Goal: Task Accomplishment & Management: Complete application form

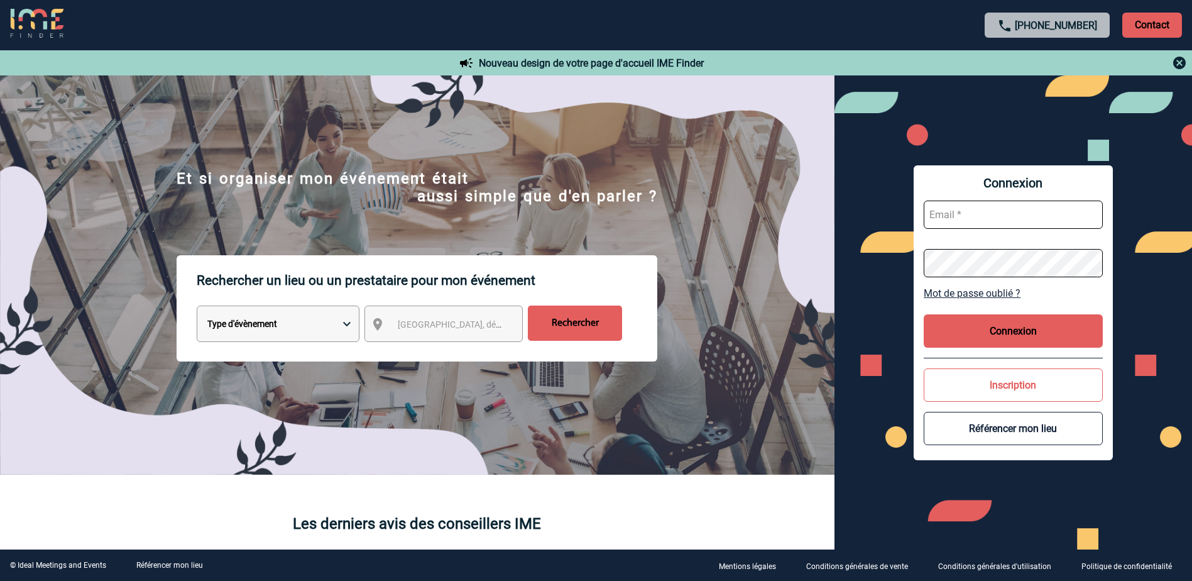
click at [980, 216] on input "text" at bounding box center [1013, 214] width 179 height 28
type input "[PERSON_NAME][EMAIL_ADDRESS][DOMAIN_NAME]"
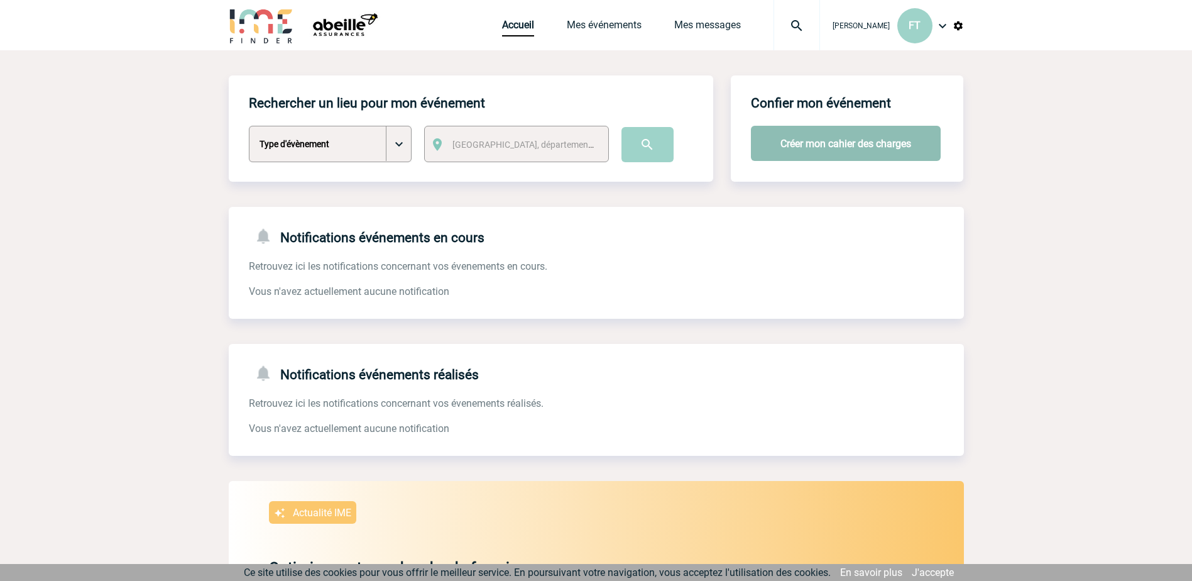
click at [816, 143] on button "Créer mon cahier des charges" at bounding box center [846, 143] width 190 height 35
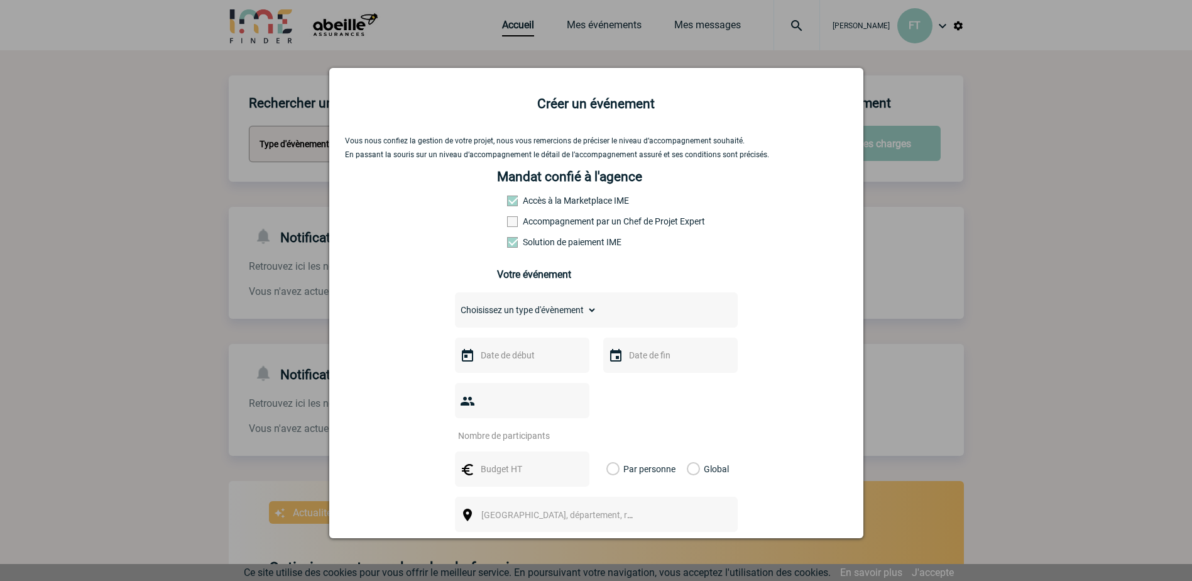
click at [579, 308] on select "Choisissez un type d'évènement Séminaire avec nuitée Séminaire sans nuitée Repa…" at bounding box center [526, 310] width 142 height 18
select select "4"
click at [455, 304] on select "Choisissez un type d'évènement Séminaire avec nuitée Séminaire sans nuitée Repa…" at bounding box center [526, 310] width 142 height 18
click at [522, 358] on input "text" at bounding box center [521, 355] width 87 height 16
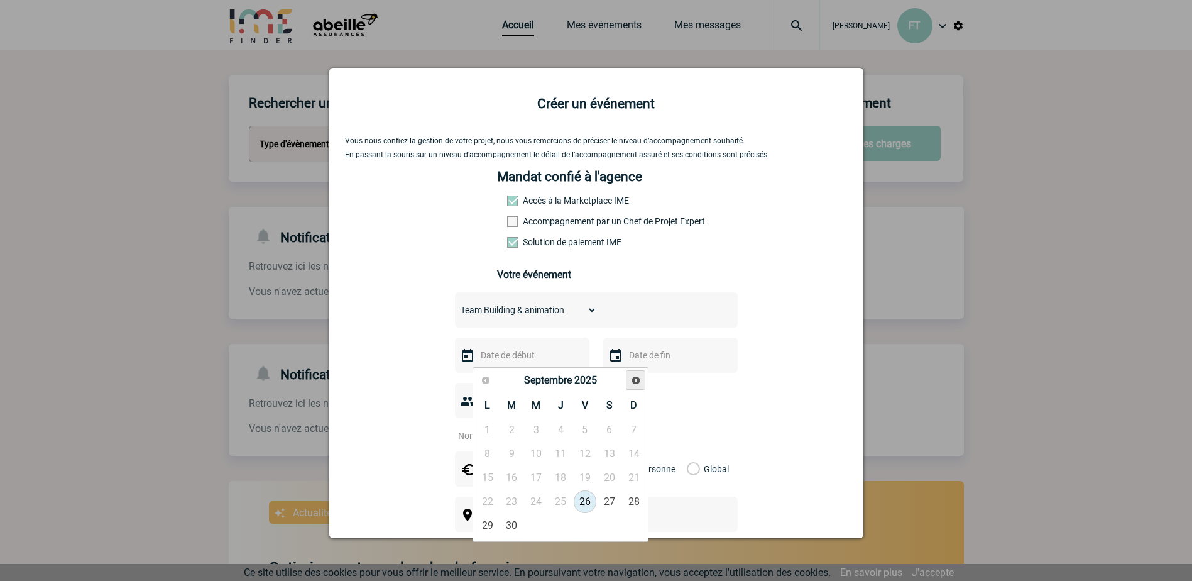
click at [632, 380] on span "Suivant" at bounding box center [636, 380] width 10 height 10
click at [632, 381] on span "Suivant" at bounding box center [636, 380] width 10 height 10
click at [567, 451] on link "11" at bounding box center [560, 453] width 23 height 23
type input "11-12-2025"
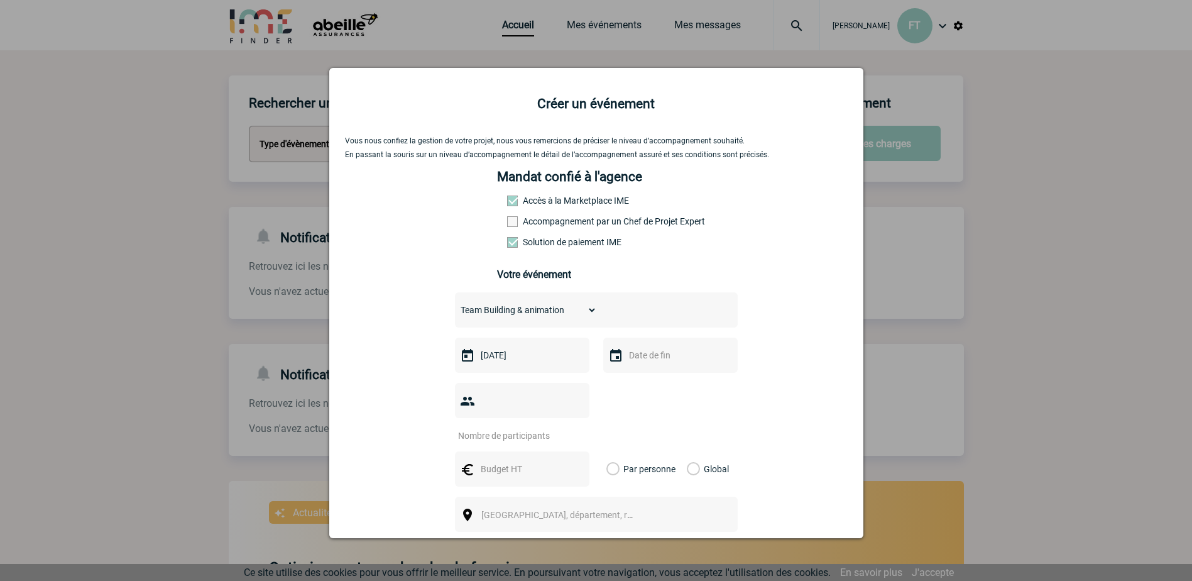
click at [655, 361] on input "text" at bounding box center [669, 355] width 87 height 16
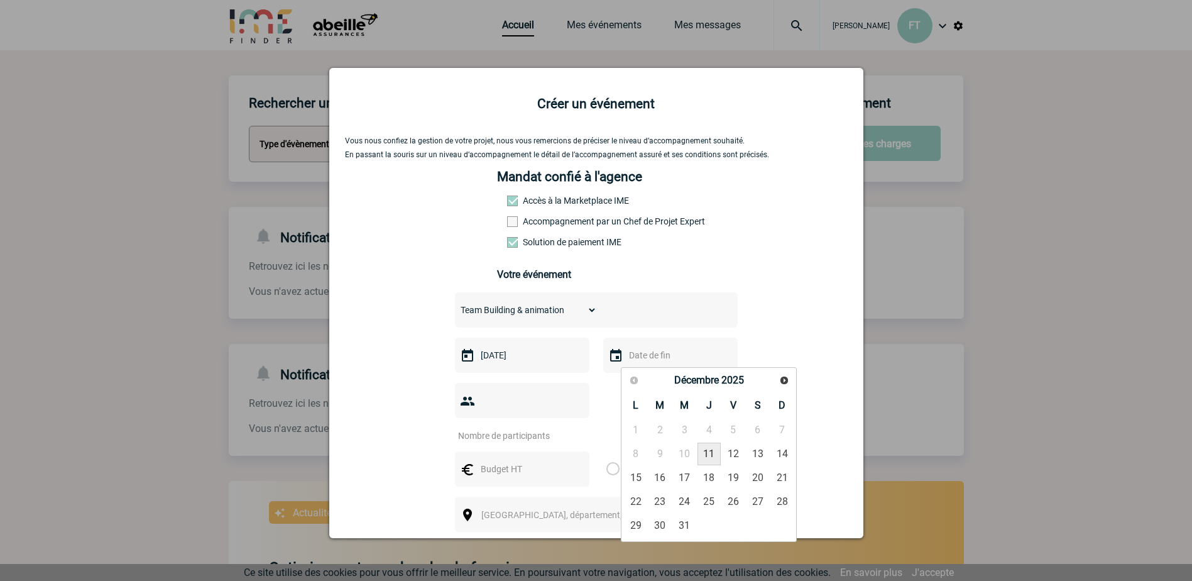
click at [704, 453] on link "11" at bounding box center [708, 453] width 23 height 23
type input "11-12-2025"
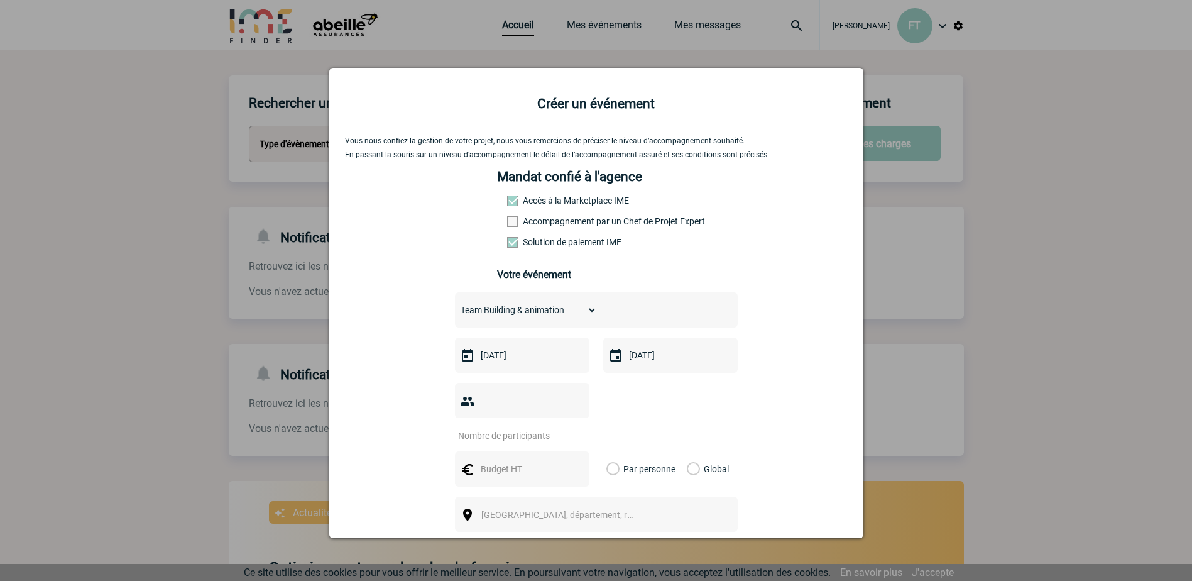
click at [497, 427] on input "number" at bounding box center [514, 435] width 118 height 16
type input "30"
click at [522, 461] on input "text" at bounding box center [521, 469] width 87 height 16
type input "100"
click at [611, 451] on label "Par personne" at bounding box center [613, 468] width 14 height 35
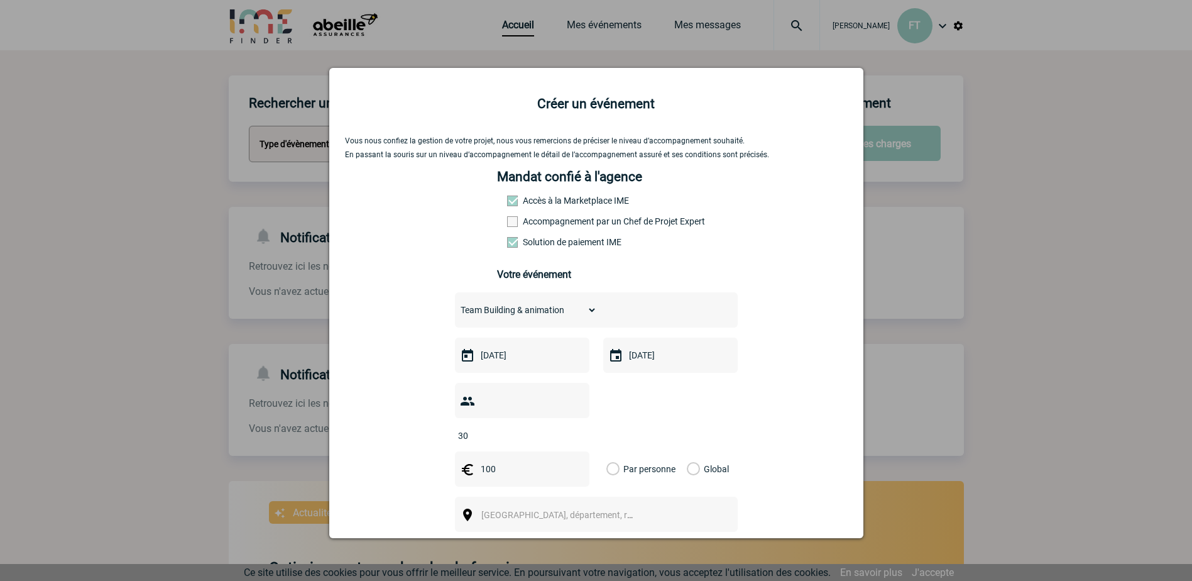
click at [0, 0] on input "Par personne" at bounding box center [0, 0] width 0 height 0
click at [533, 510] on span "[GEOGRAPHIC_DATA], département, région..." at bounding box center [568, 515] width 175 height 10
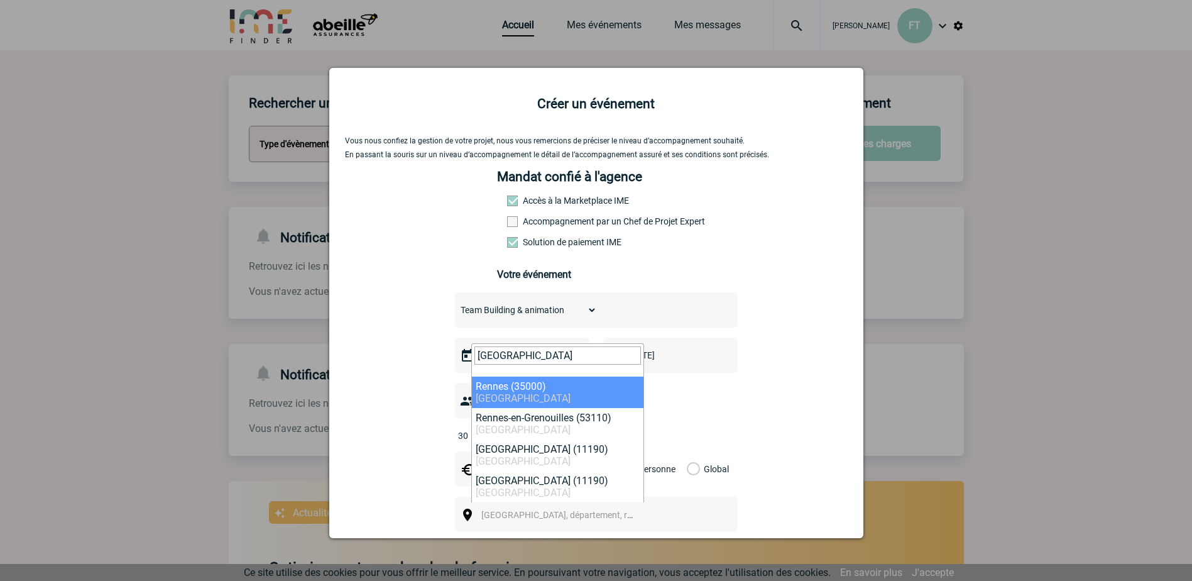
type input "rennes"
select select "2210"
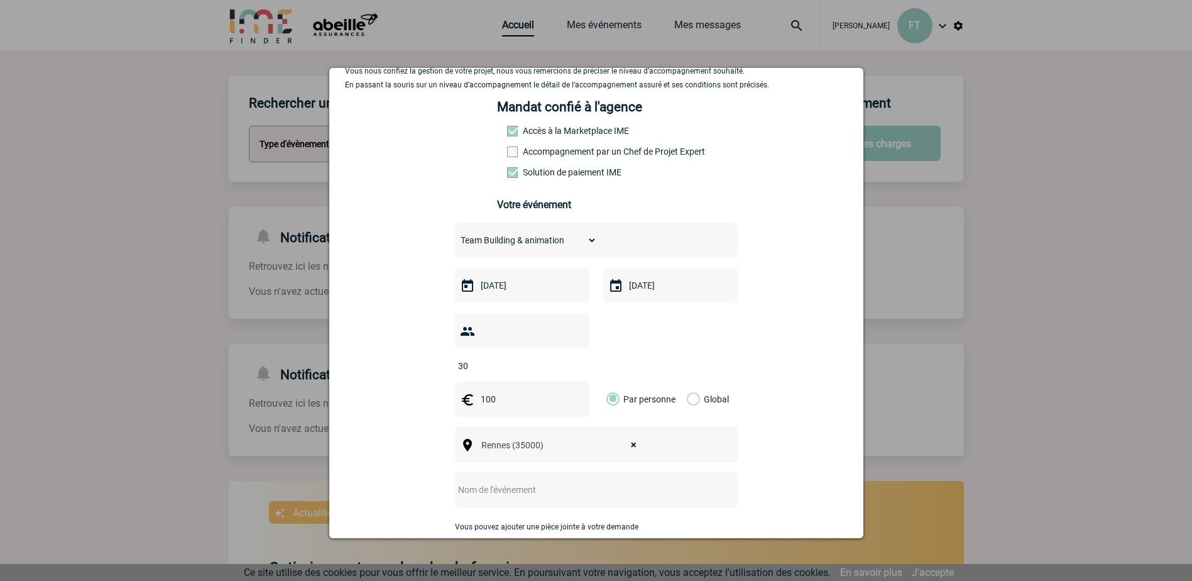
scroll to position [170, 0]
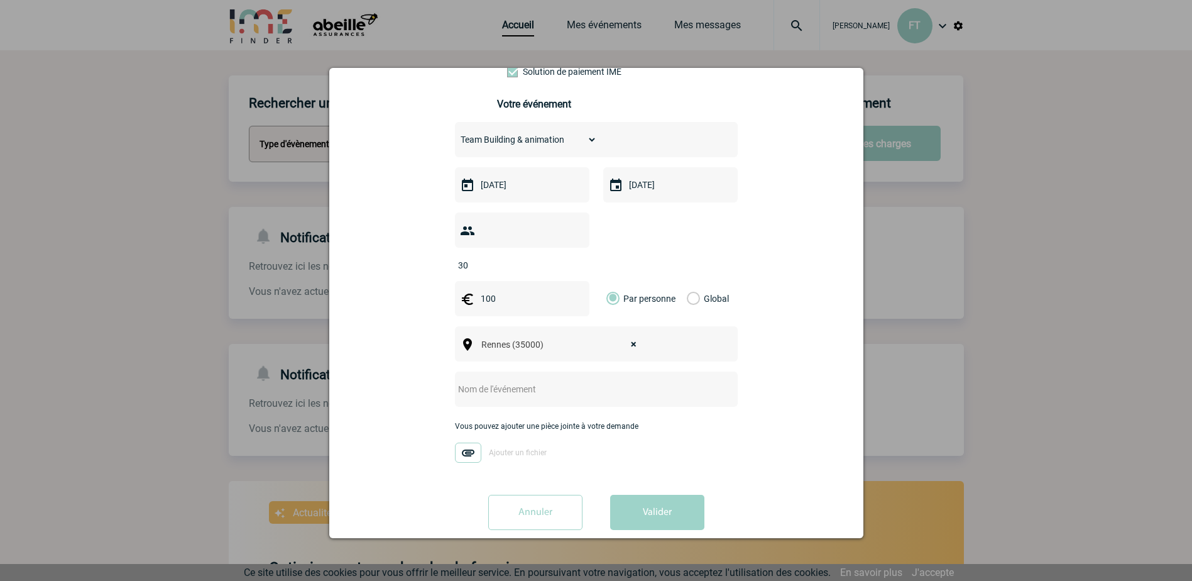
click at [485, 381] on input "text" at bounding box center [579, 389] width 249 height 16
click at [682, 381] on input "R5 - Réunion Régionale de fin d'année - Rennes 11/12/20225" at bounding box center [579, 389] width 249 height 16
type input "R5 - Réunion Régionale de fin d'année - Rennes 11/12/2025"
click at [654, 495] on button "Valider" at bounding box center [657, 512] width 94 height 35
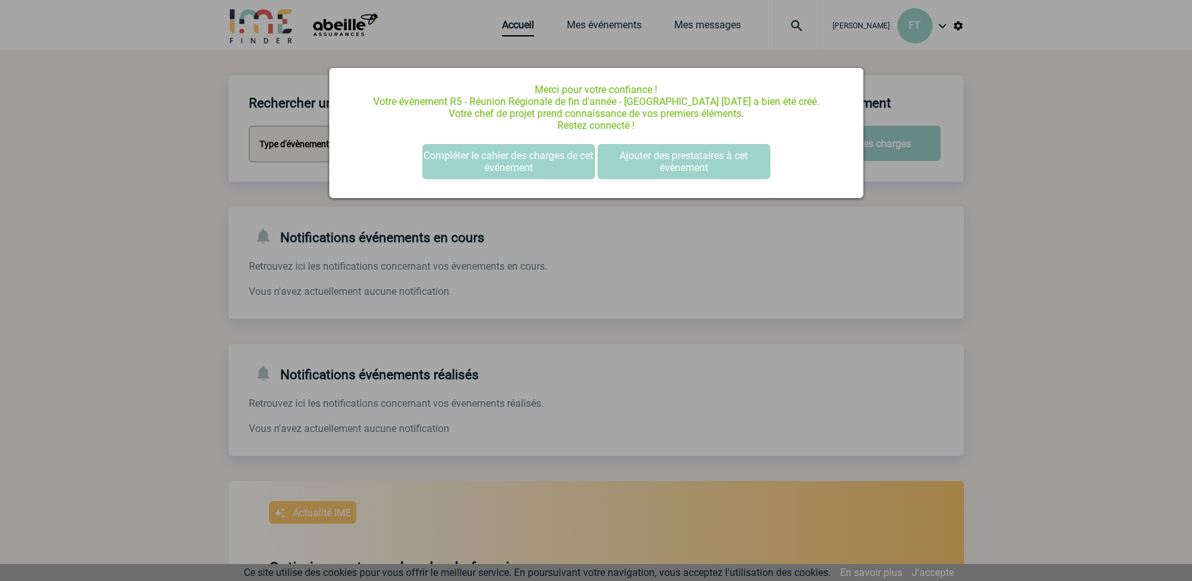
scroll to position [0, 0]
click at [496, 160] on button "Compléter le cahier des charges de cet événement" at bounding box center [508, 161] width 173 height 35
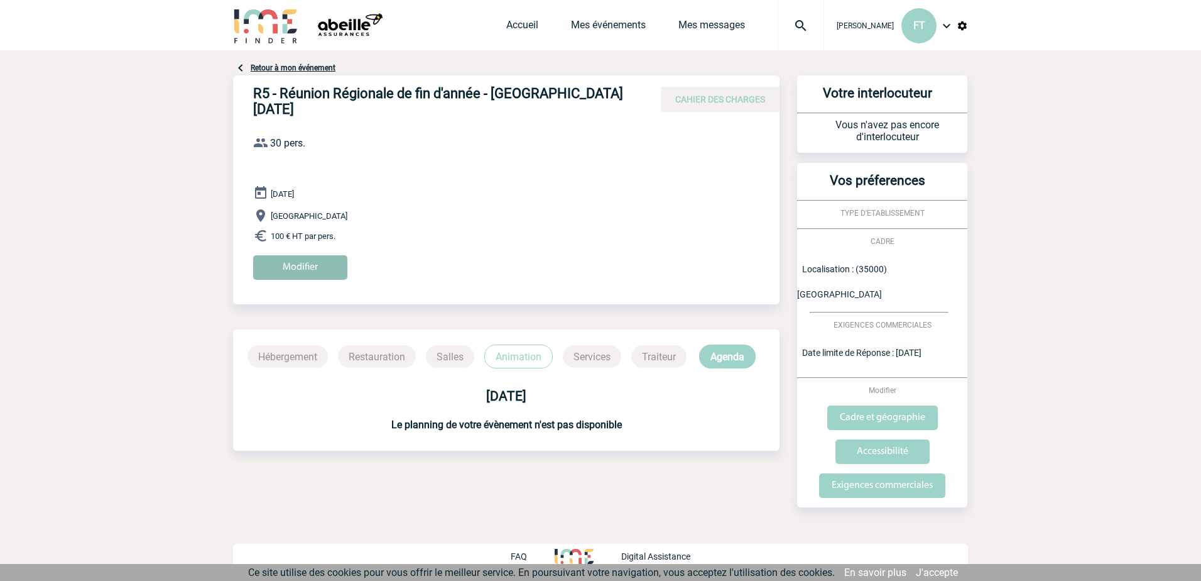
click at [277, 261] on input "Modifier" at bounding box center [300, 267] width 94 height 25
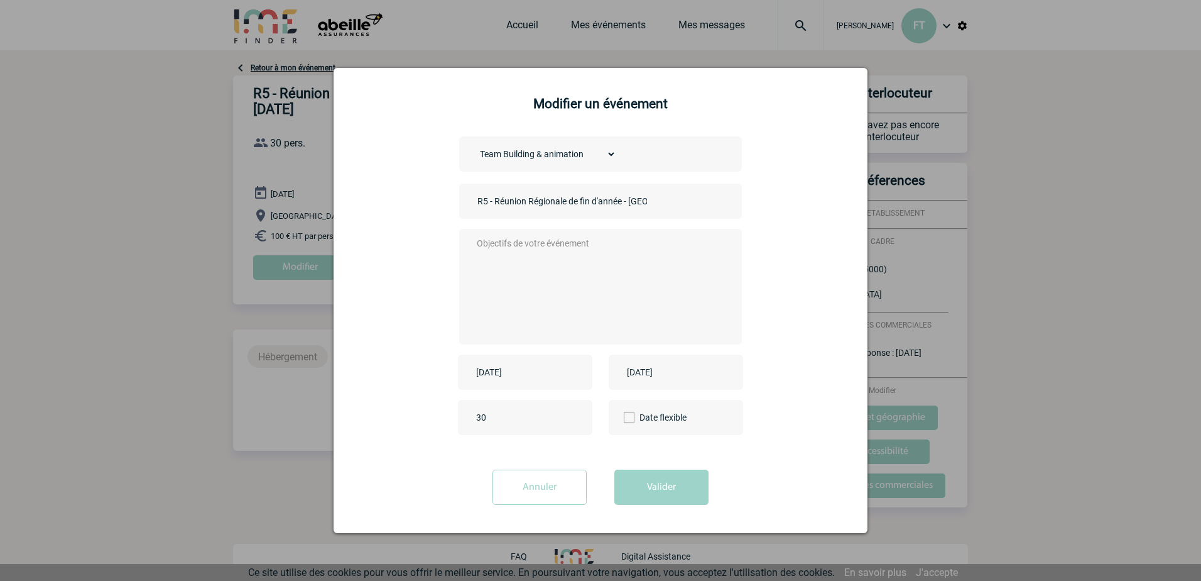
click at [532, 249] on textarea at bounding box center [598, 285] width 248 height 101
type textarea "R"
type textarea "s"
click at [695, 241] on textarea "Soirée incentive d'équipe dans un lieu proposant activité : karaoké, blind test…" at bounding box center [598, 285] width 248 height 101
click at [577, 250] on textarea "Soirée incentive d'équipe dans un lieu proposant activité en espace privé : kar…" at bounding box center [598, 285] width 248 height 101
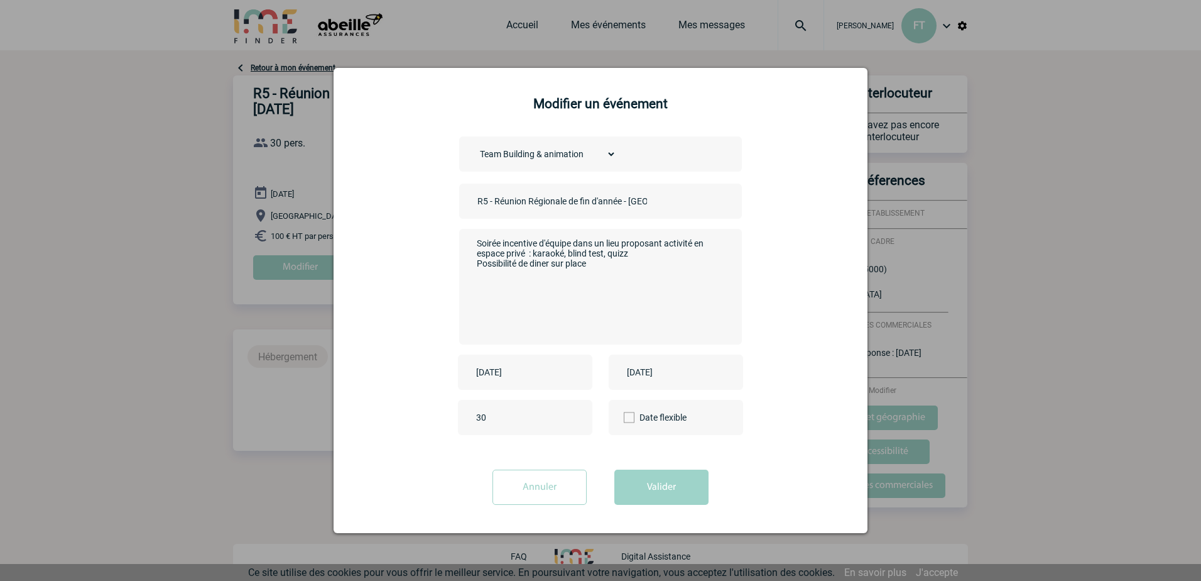
click at [599, 267] on textarea "Soirée incentive d'équipe dans un lieu proposant activité en espace privé : kar…" at bounding box center [598, 285] width 248 height 101
drag, startPoint x: 607, startPoint y: 244, endPoint x: 652, endPoint y: 257, distance: 47.0
click at [652, 257] on textarea "Soirée incentive d'équipe dans un lieu proposant activité en espace privé : kar…" at bounding box center [598, 285] width 248 height 101
click at [554, 282] on textarea "Soirée incentive d'équipe dans un lieu proposant activité en espace privé : kar…" at bounding box center [598, 285] width 248 height 101
paste textarea "lieu proposant activité en espace privé : karaoké, blind test, quizz"
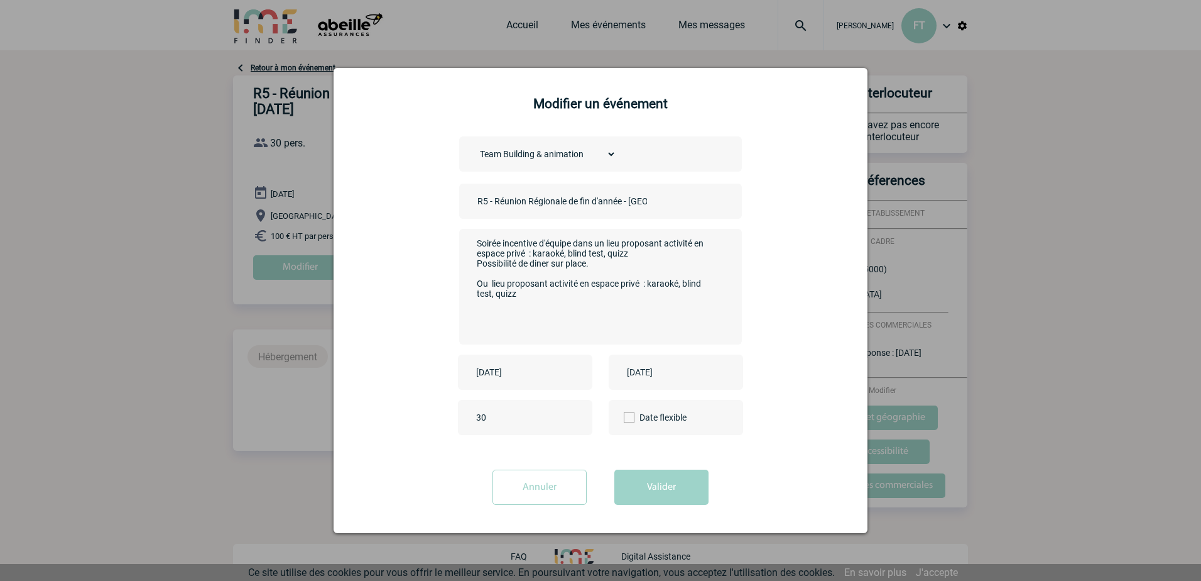
click at [527, 300] on textarea "Soirée incentive d'équipe dans un lieu proposant activité en espace privé : kar…" at bounding box center [598, 285] width 248 height 101
click at [657, 312] on textarea "Soirée incentive d'équipe dans un lieu proposant activité en espace privé : kar…" at bounding box center [598, 285] width 248 height 101
click at [617, 261] on textarea "Soirée incentive d'équipe dans un lieu proposant activité en espace privé : kar…" at bounding box center [598, 285] width 248 height 101
click at [624, 331] on textarea "Soirée incentive d'équipe dans un lieu proposant activité en espace privé : kar…" at bounding box center [598, 285] width 248 height 101
click at [659, 309] on textarea "Soirée incentive d'équipe dans un lieu proposant activité en espace privé : kar…" at bounding box center [598, 285] width 248 height 101
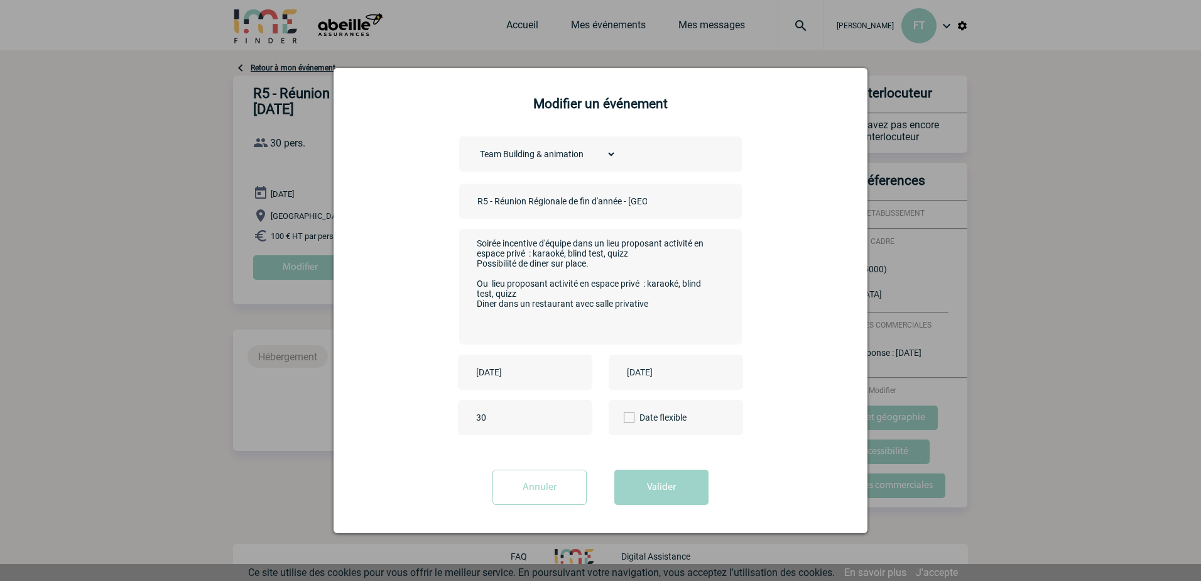
click at [525, 257] on textarea "Soirée incentive d'équipe dans un lieu proposant activité en espace privé : kar…" at bounding box center [598, 285] width 248 height 101
drag, startPoint x: 566, startPoint y: 298, endPoint x: 483, endPoint y: 280, distance: 84.9
click at [483, 280] on textarea "Soirée incentive d'équipe dans un lieu proposant activité en espace privatif : …" at bounding box center [598, 285] width 248 height 101
click at [606, 265] on textarea "Soirée incentive d'équipe dans un lieu proposant activité en espace privatif : …" at bounding box center [598, 285] width 248 height 101
click at [487, 279] on textarea "Soirée incentive d'équipe dans un lieu proposant activité en espace privatif : …" at bounding box center [598, 285] width 248 height 101
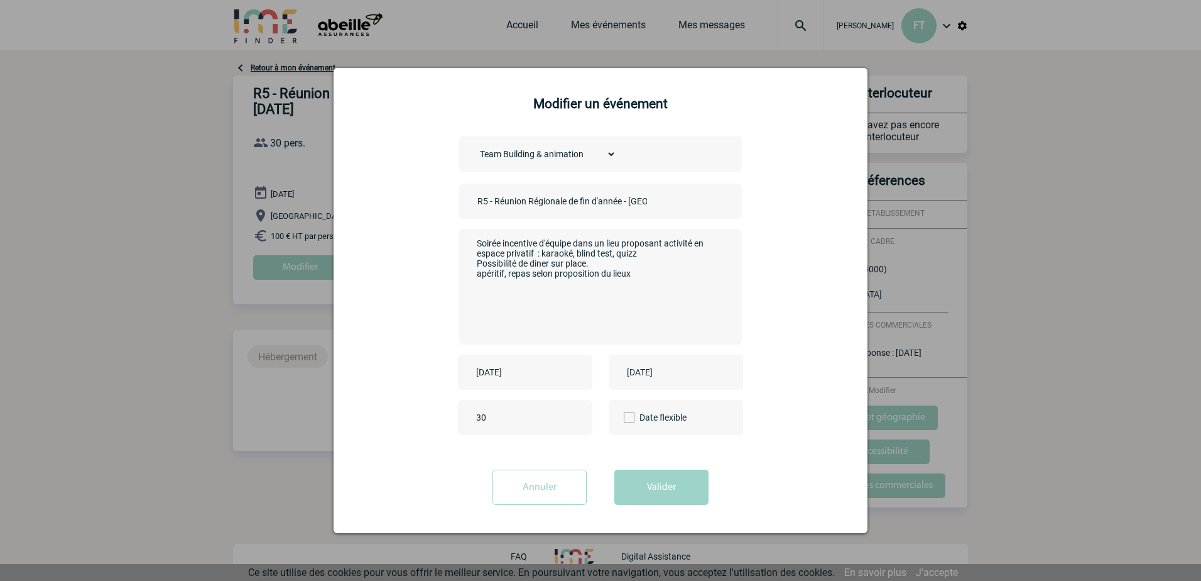
click at [637, 277] on textarea "Soirée incentive d'équipe dans un lieu proposant activité en espace privatif : …" at bounding box center [598, 285] width 248 height 101
click at [505, 243] on textarea "Soirée incentive d'équipe dans un lieu proposant activité en espace privatif : …" at bounding box center [598, 285] width 248 height 101
click at [655, 300] on textarea "Soirée Incentive d'équipe dans un lieu proposant activité en espace privatif : …" at bounding box center [598, 285] width 248 height 101
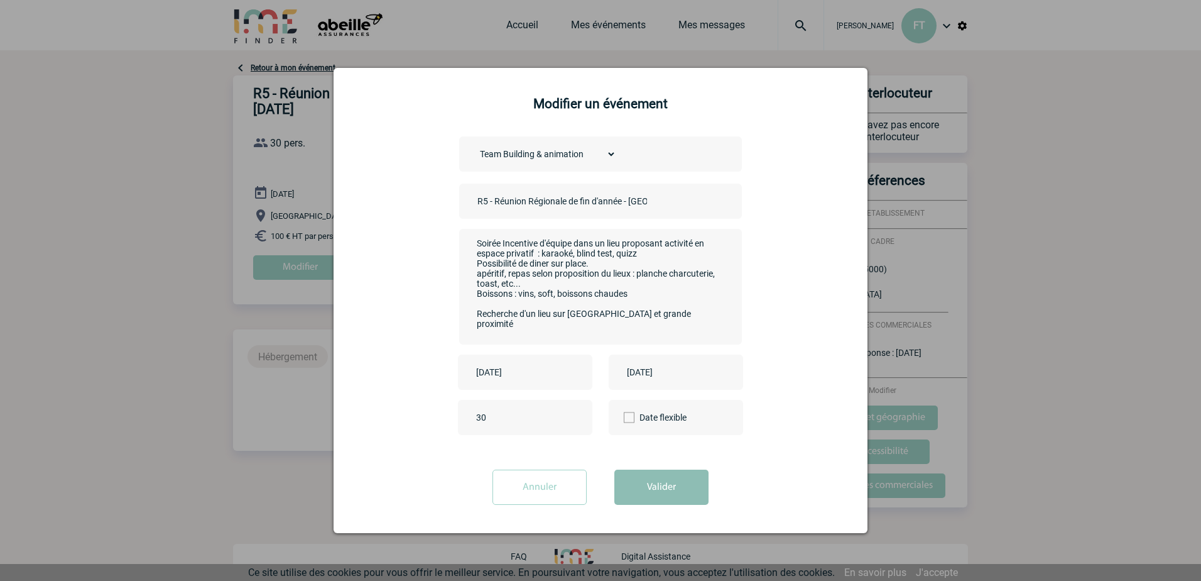
type textarea "Soirée Incentive d'équipe dans un lieu proposant activité en espace privatif : …"
click at [664, 489] on button "Valider" at bounding box center [662, 486] width 94 height 35
